Goal: Transaction & Acquisition: Purchase product/service

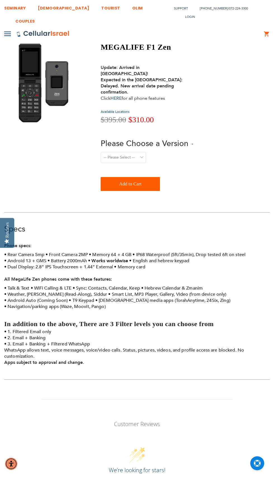
click at [140, 152] on select "-- Please Select -- Level 1. Filtered Email only Level 2. Email + Banking Level…" at bounding box center [123, 157] width 45 height 11
select select "Level 3. Special Yeshiva Plan"
click at [101, 152] on select "-- Please Select -- Level 1. Filtered Email only Level 2. Email + Banking Level…" at bounding box center [123, 157] width 45 height 11
click at [150, 177] on button "Add to Cart" at bounding box center [130, 184] width 59 height 14
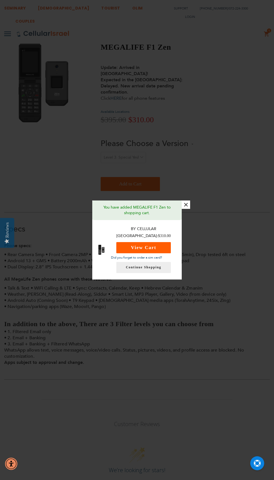
click at [163, 245] on button "View Cart" at bounding box center [143, 247] width 54 height 11
